Goal: Transaction & Acquisition: Purchase product/service

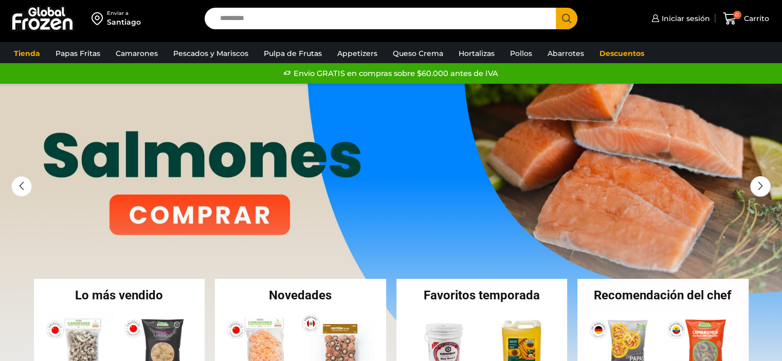
click at [0, 0] on link "Papas [PERSON_NAME]" at bounding box center [0, 0] width 0 height 0
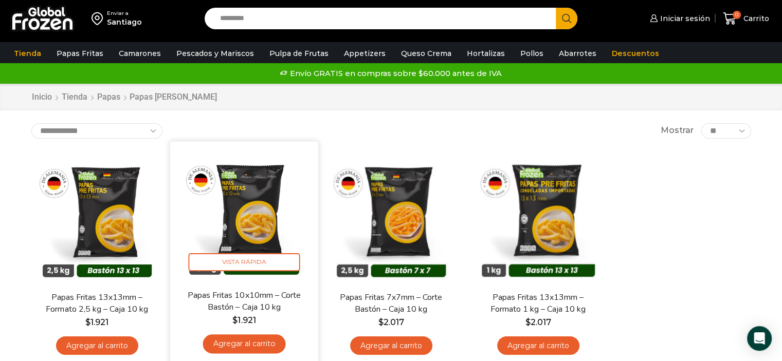
click at [238, 190] on img at bounding box center [244, 215] width 133 height 133
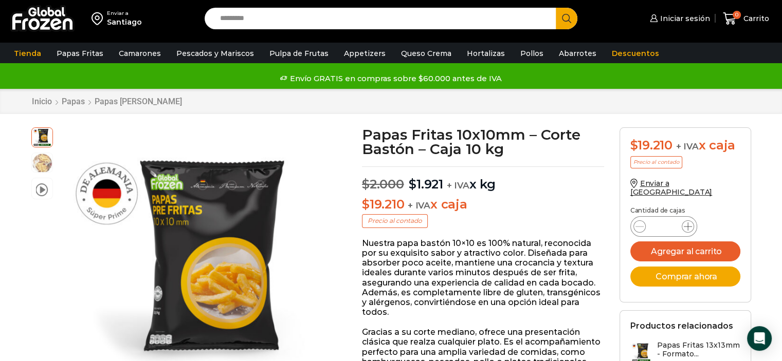
click at [686, 223] on icon at bounding box center [688, 227] width 8 height 8
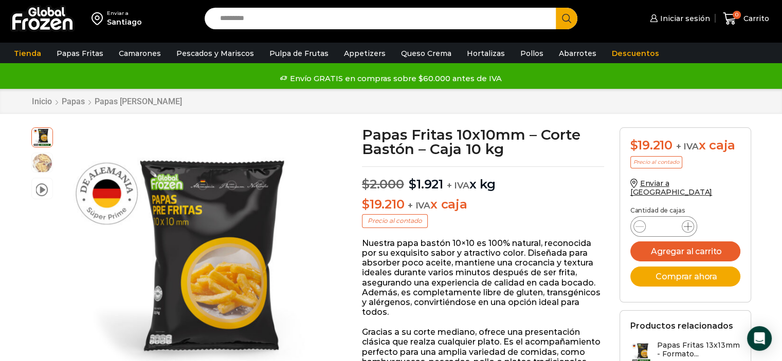
type input "*"
click at [703, 267] on button "Comprar ahora" at bounding box center [685, 277] width 110 height 20
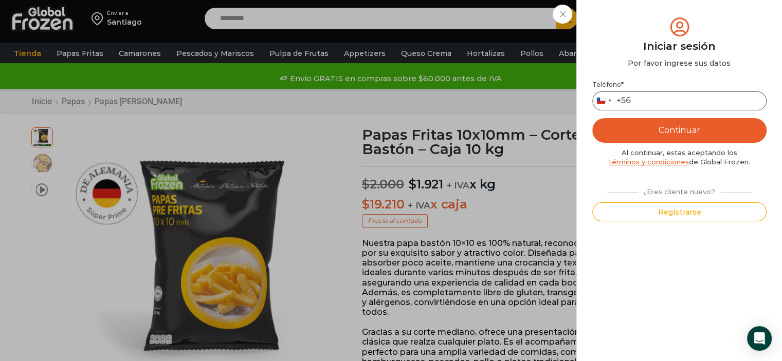
click at [679, 108] on input "Teléfono *" at bounding box center [679, 101] width 174 height 19
type input "*********"
click at [691, 129] on button "Continuar" at bounding box center [679, 130] width 174 height 25
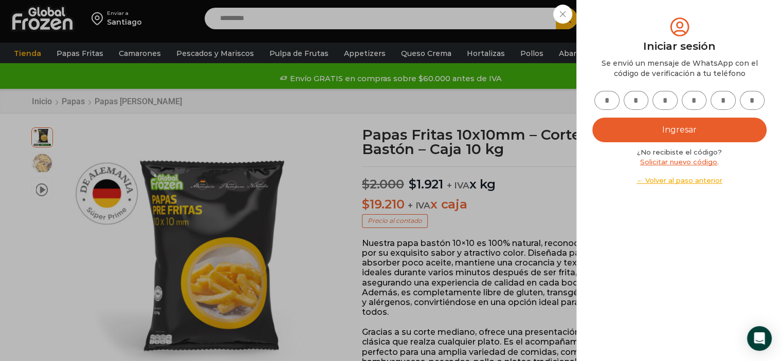
click at [606, 101] on input "text" at bounding box center [606, 100] width 25 height 19
type input "*"
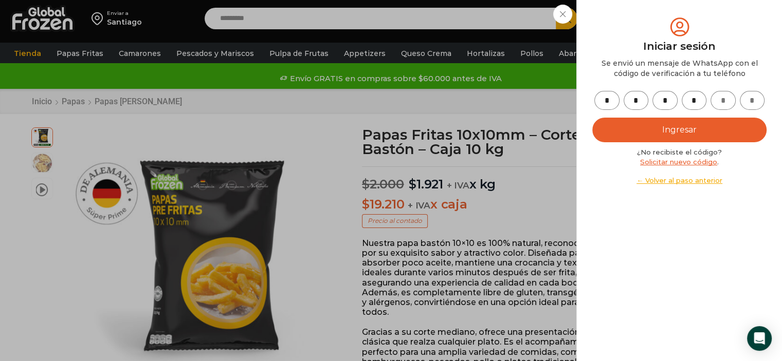
type input "*"
click at [691, 125] on button "Ingresar" at bounding box center [679, 130] width 174 height 25
click at [679, 132] on button "Ingresar" at bounding box center [679, 130] width 174 height 25
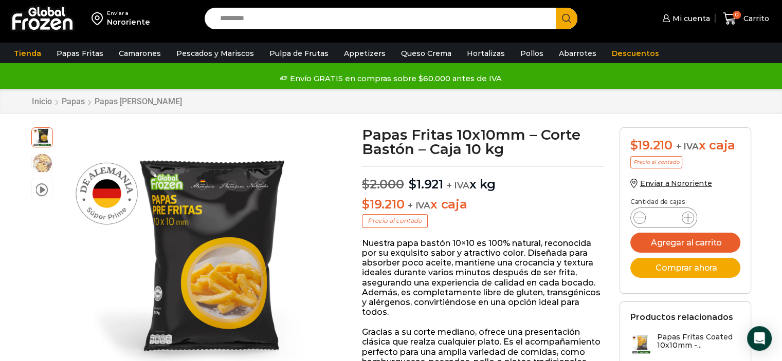
click at [686, 218] on icon at bounding box center [688, 218] width 8 height 8
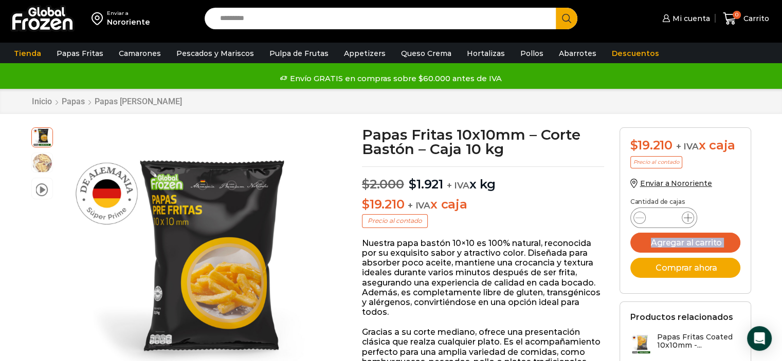
type input "*"
click at [696, 268] on button "Comprar ahora" at bounding box center [685, 268] width 110 height 20
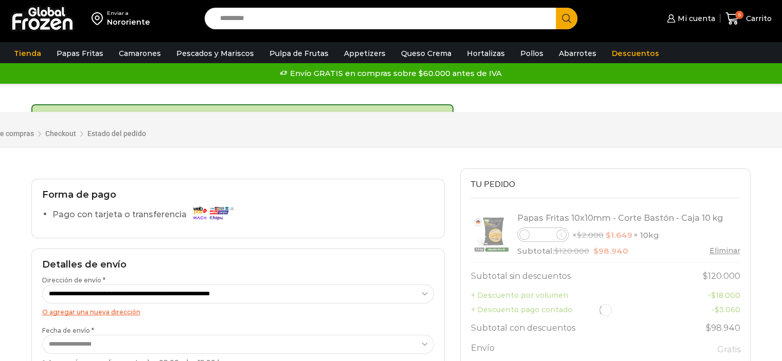
select select "*"
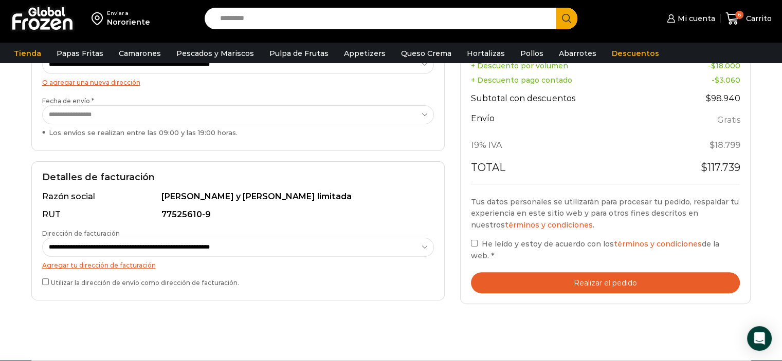
scroll to position [238, 0]
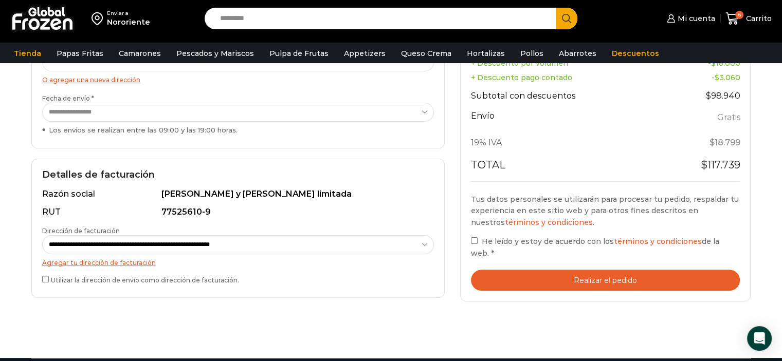
click at [636, 270] on button "Realizar el pedido" at bounding box center [605, 280] width 269 height 21
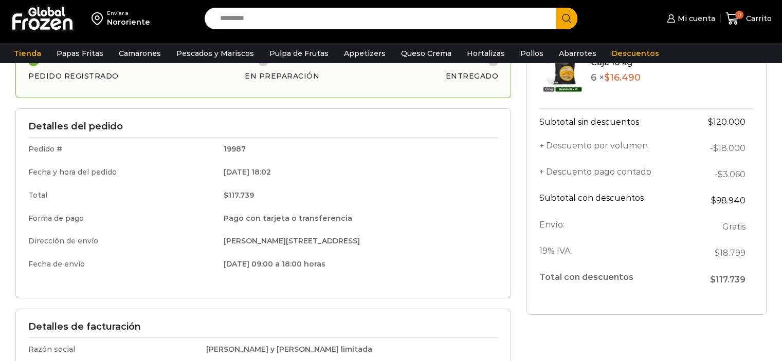
scroll to position [103, 0]
